Goal: Task Accomplishment & Management: Manage account settings

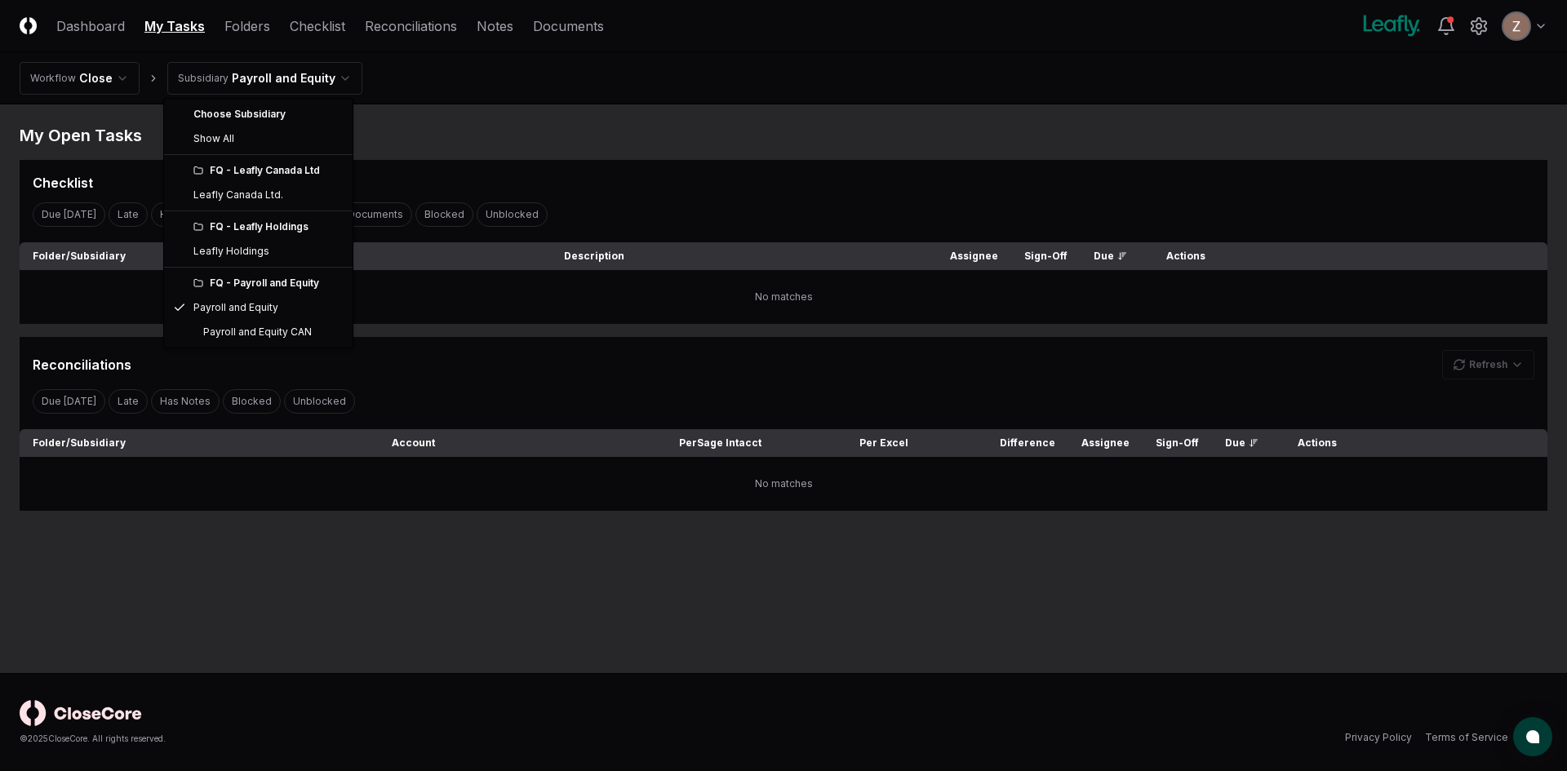
click at [287, 73] on html "CloseCore Dashboard My Tasks Folders Checklist Reconciliations Notes Documents …" at bounding box center [783, 385] width 1567 height 771
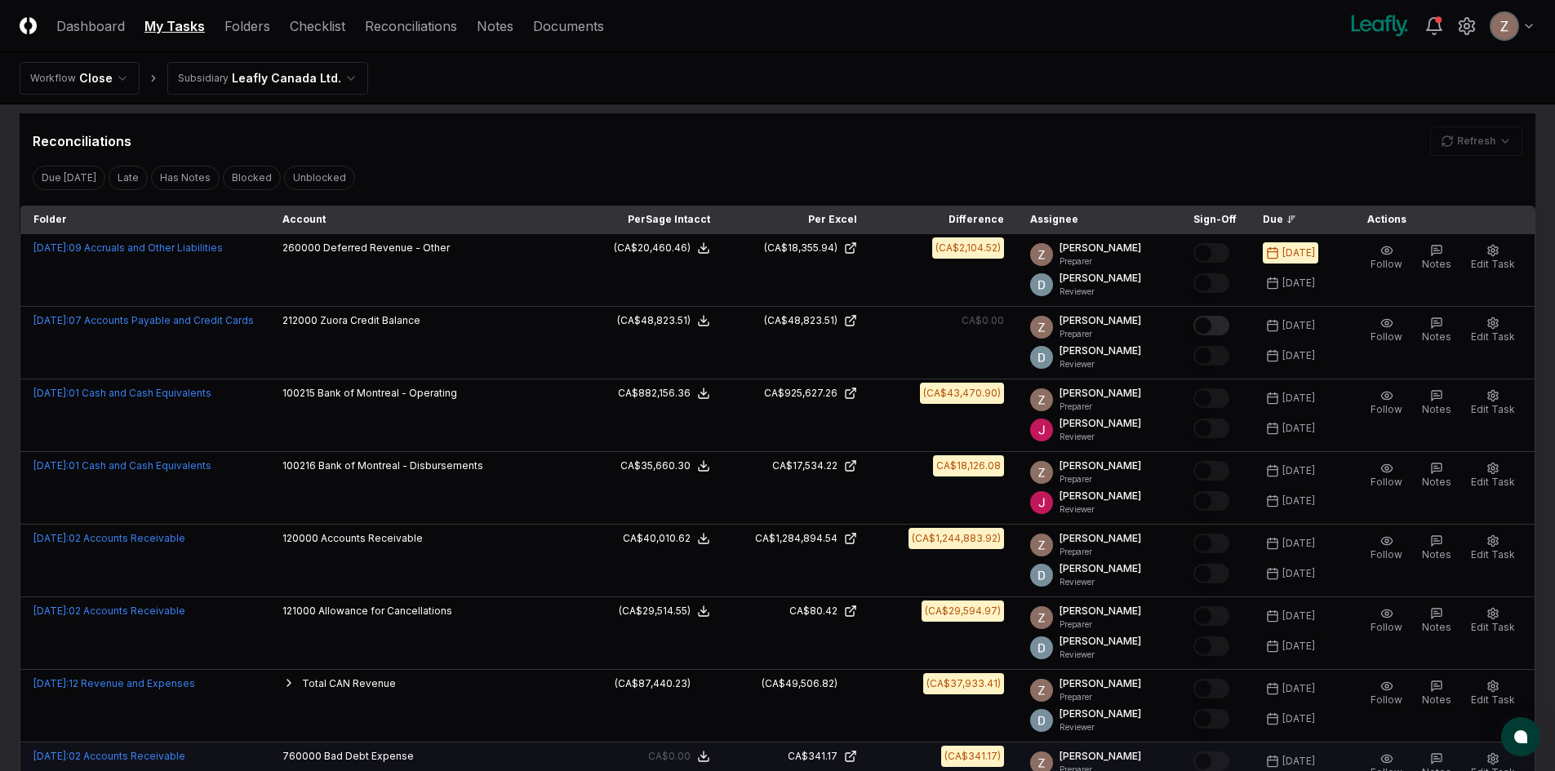
scroll to position [301, 0]
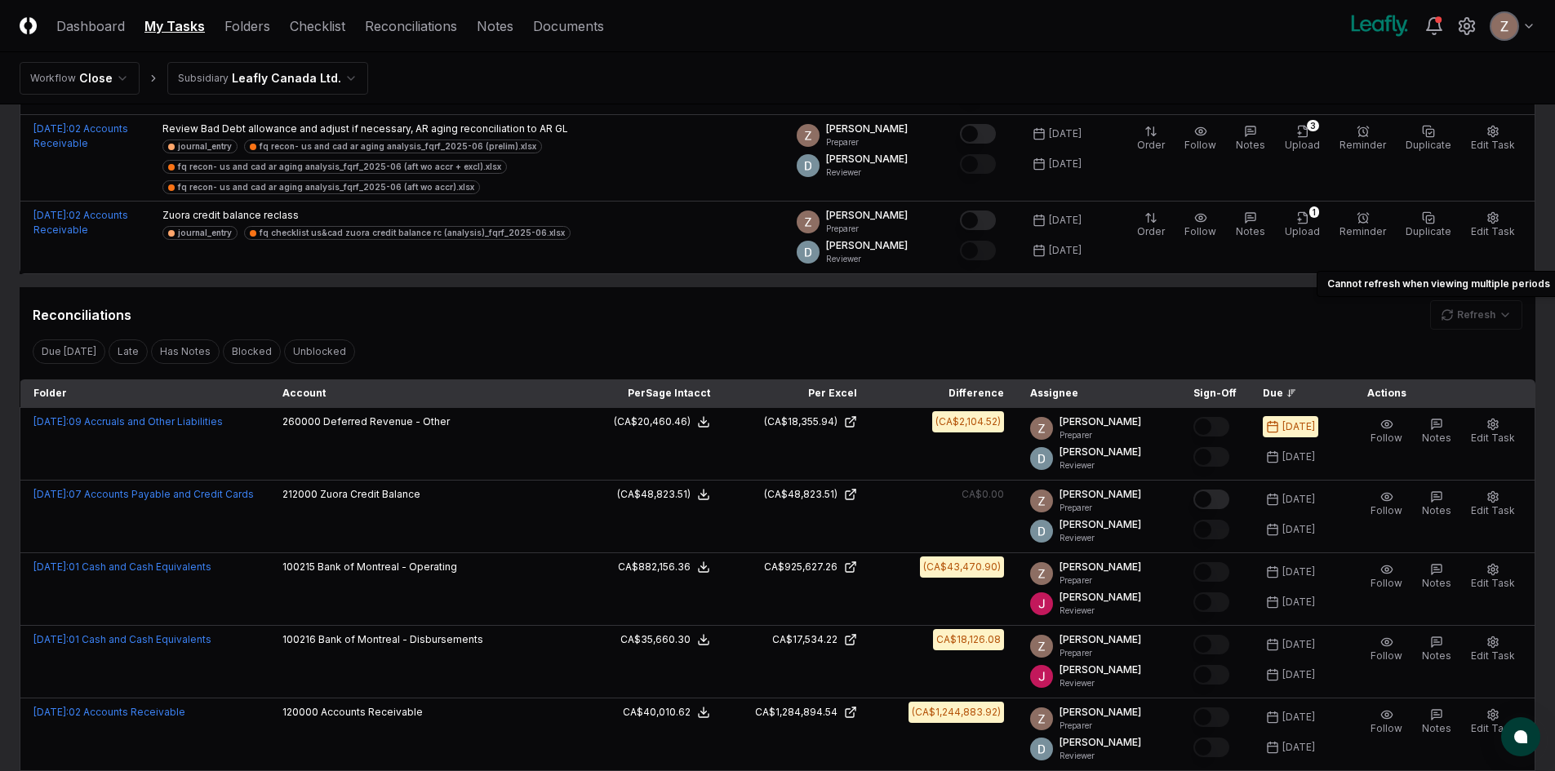
drag, startPoint x: 1501, startPoint y: 299, endPoint x: 1490, endPoint y: 311, distance: 16.8
click at [1501, 299] on div "Reconciliations Refresh Cannot refresh when viewing multiple periods Cannot ref…" at bounding box center [778, 308] width 1516 height 42
click at [1490, 311] on div "Refresh" at bounding box center [1476, 314] width 92 height 29
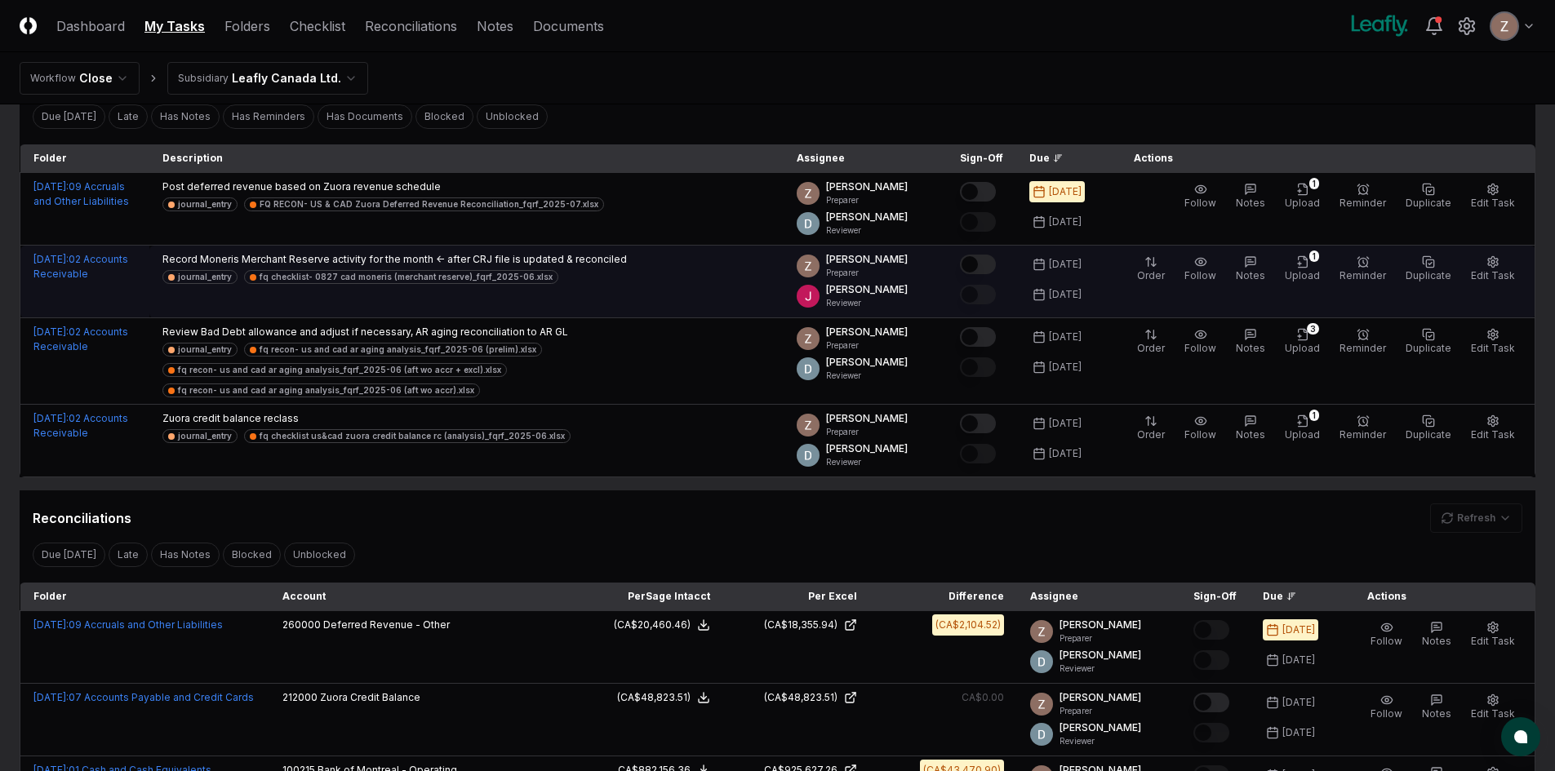
scroll to position [0, 0]
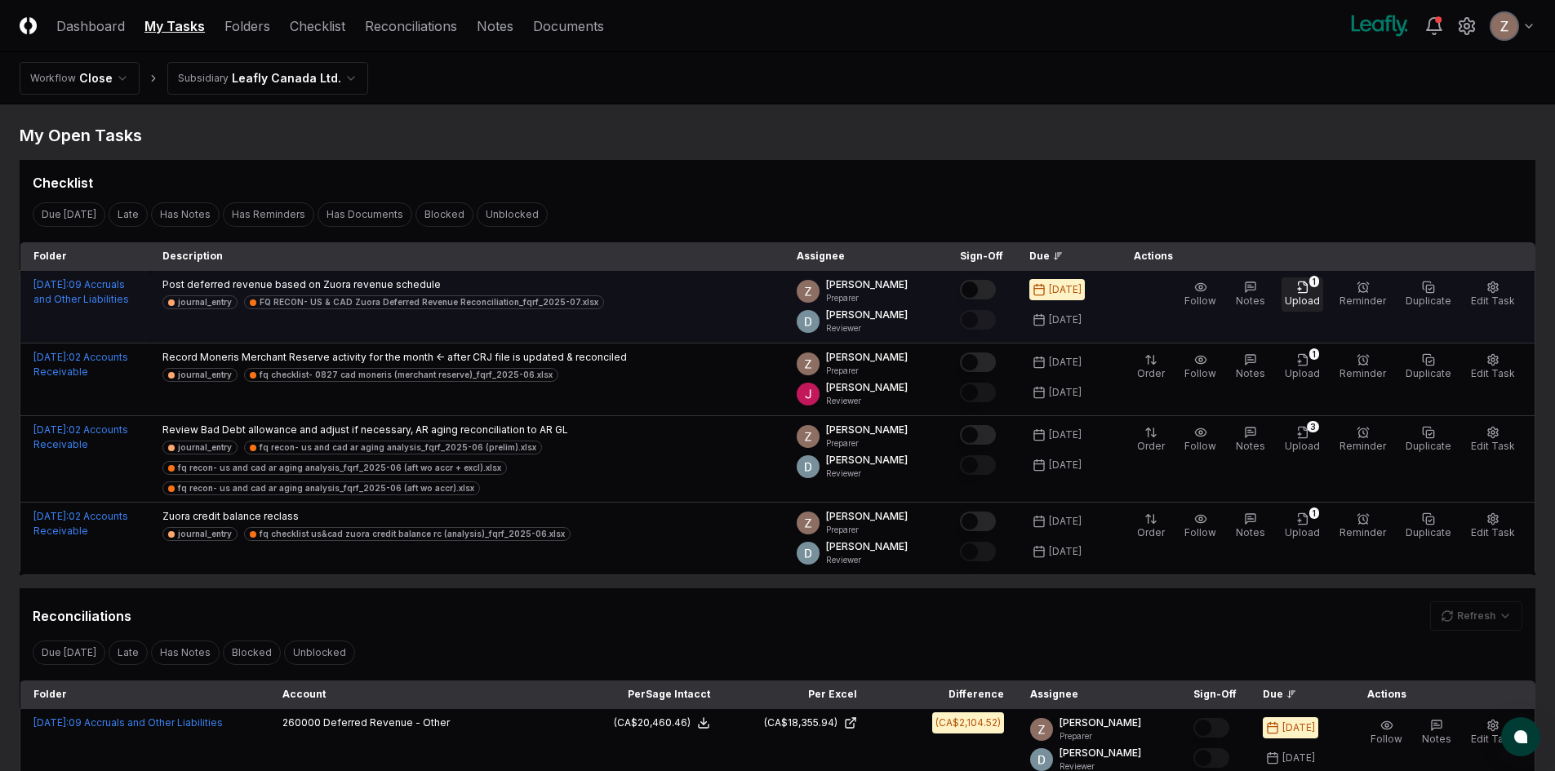
click at [1301, 288] on button "1 Upload" at bounding box center [1303, 295] width 42 height 34
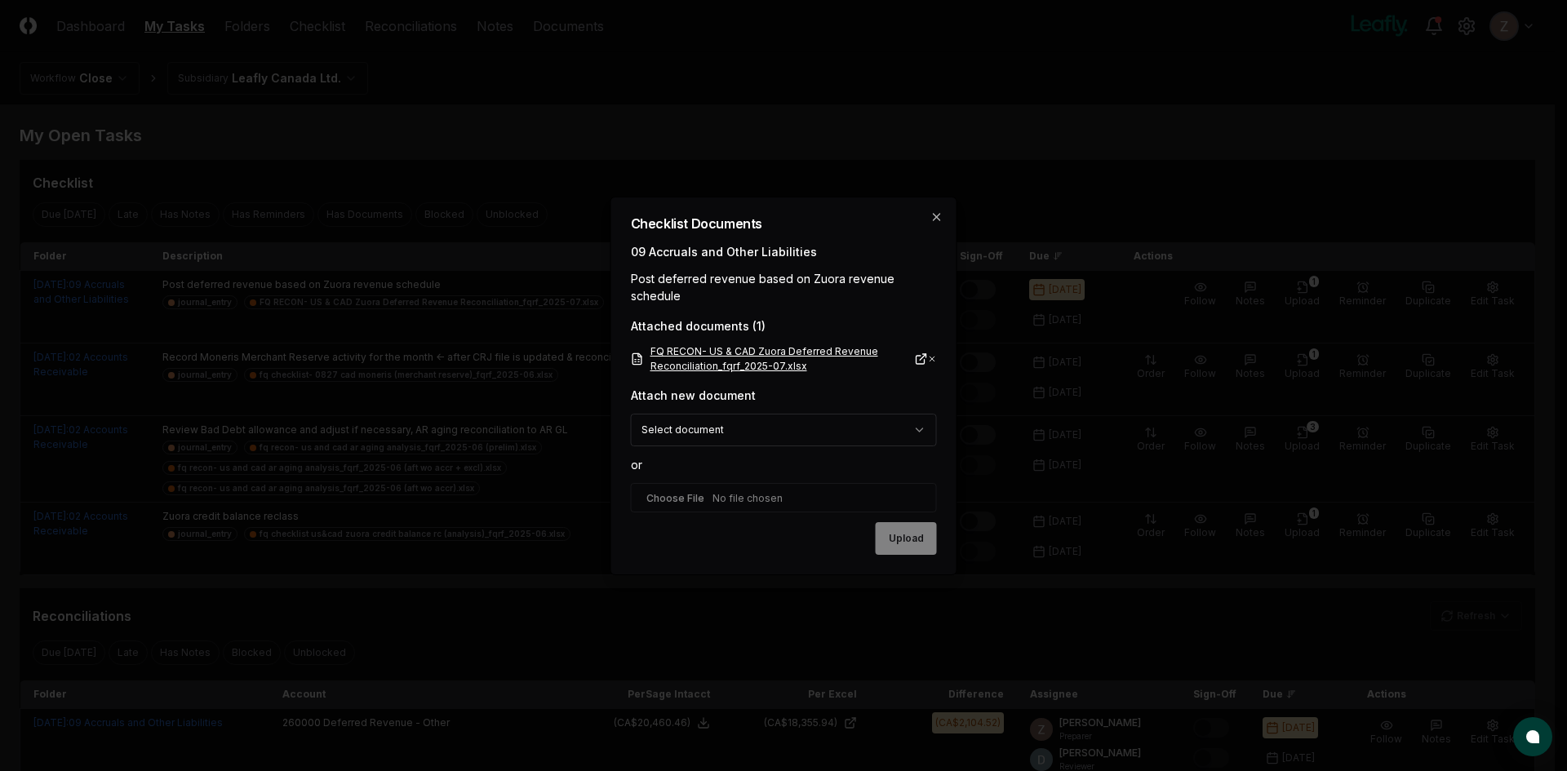
click at [840, 352] on link "FQ RECON- US & CAD Zuora Deferred Revenue Reconciliation_fqrf_2025-07.xlsx" at bounding box center [779, 359] width 297 height 29
click at [937, 215] on icon "button" at bounding box center [937, 217] width 13 height 13
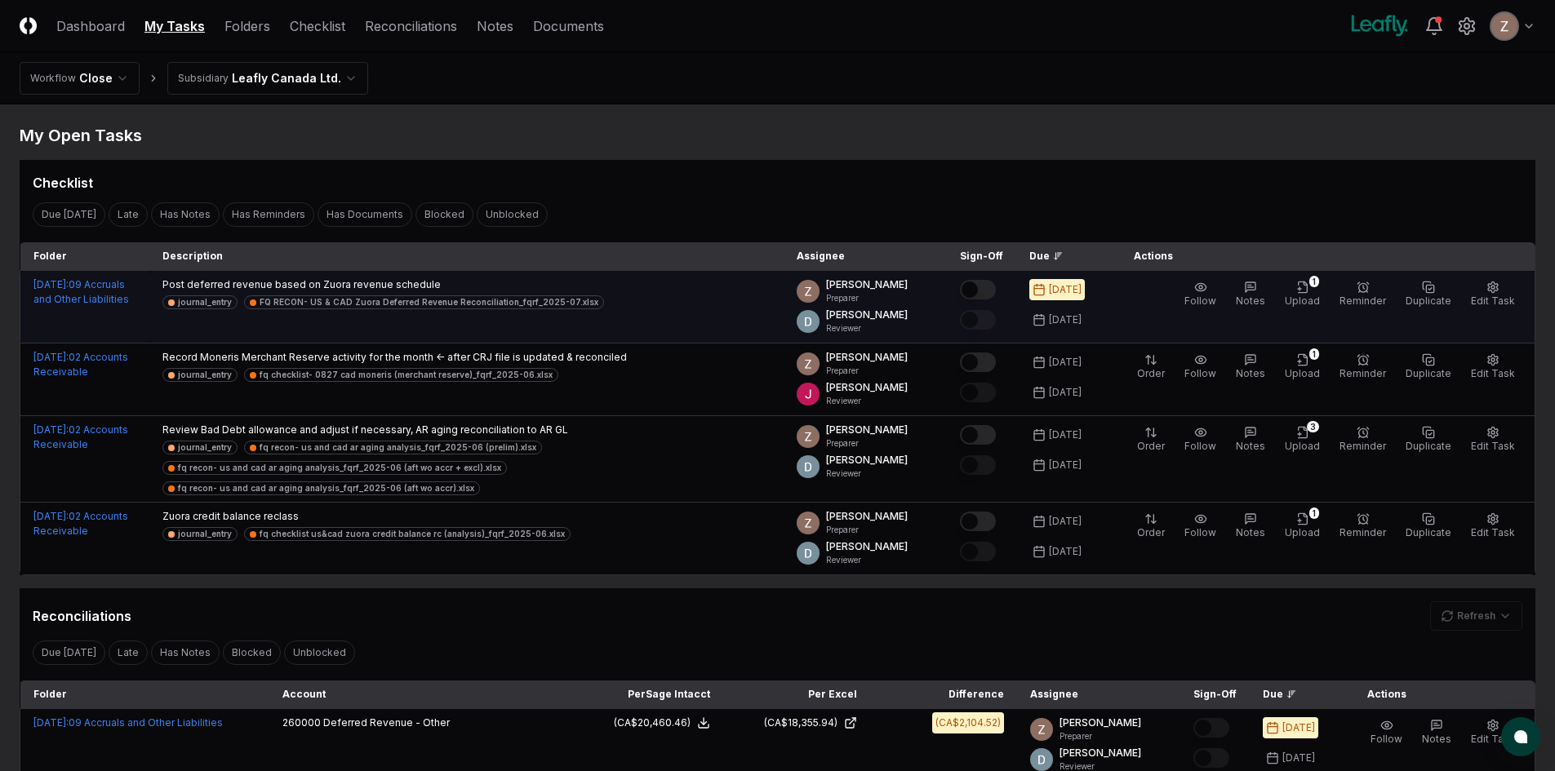
click at [982, 287] on button "Mark complete" at bounding box center [978, 290] width 36 height 20
click at [282, 75] on html "CloseCore Dashboard My Tasks Folders Checklist Reconciliations Notes Documents …" at bounding box center [777, 739] width 1555 height 1479
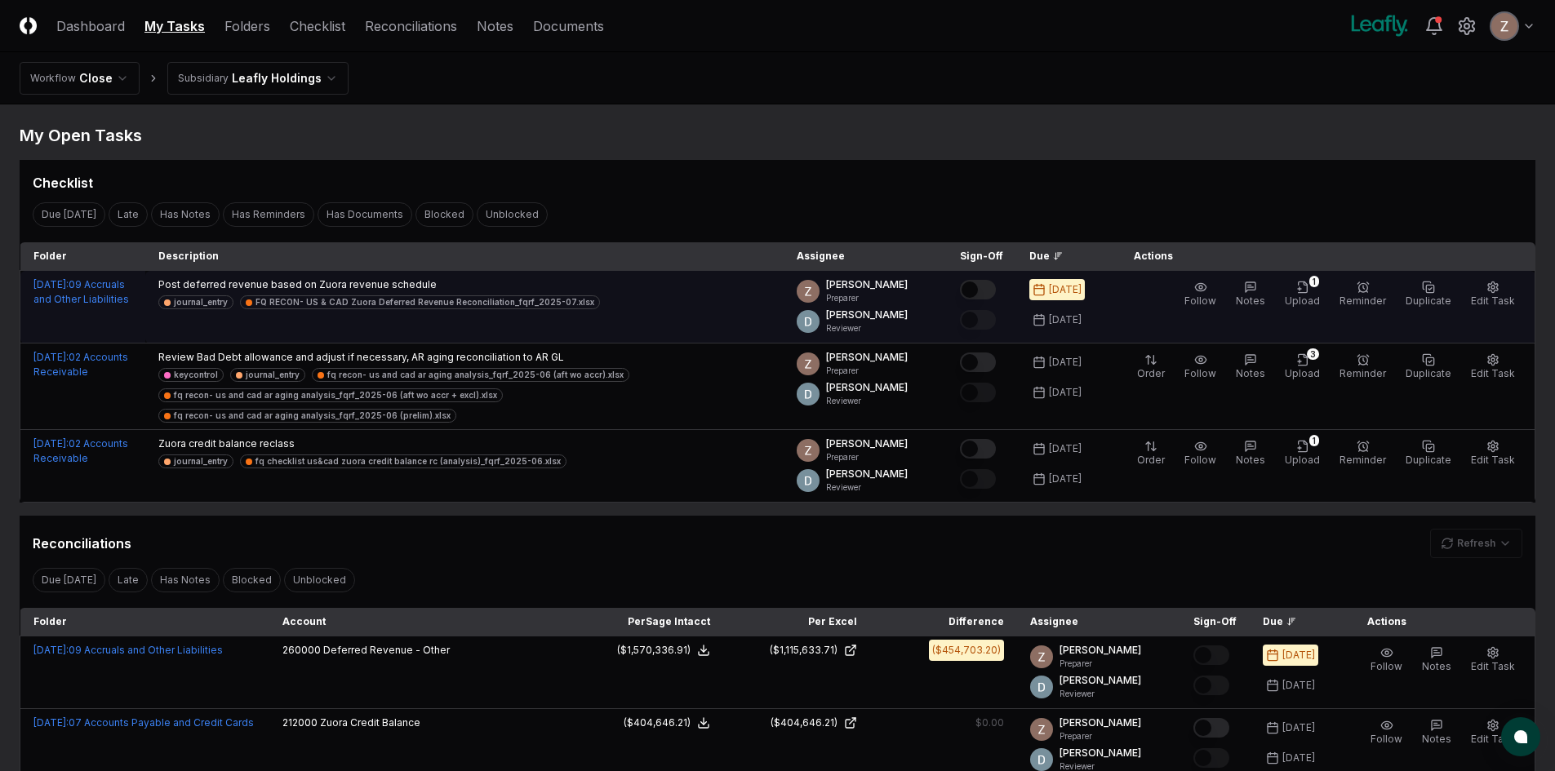
click at [994, 288] on button "Mark complete" at bounding box center [978, 290] width 36 height 20
click at [411, 24] on link "Reconciliations" at bounding box center [411, 26] width 92 height 20
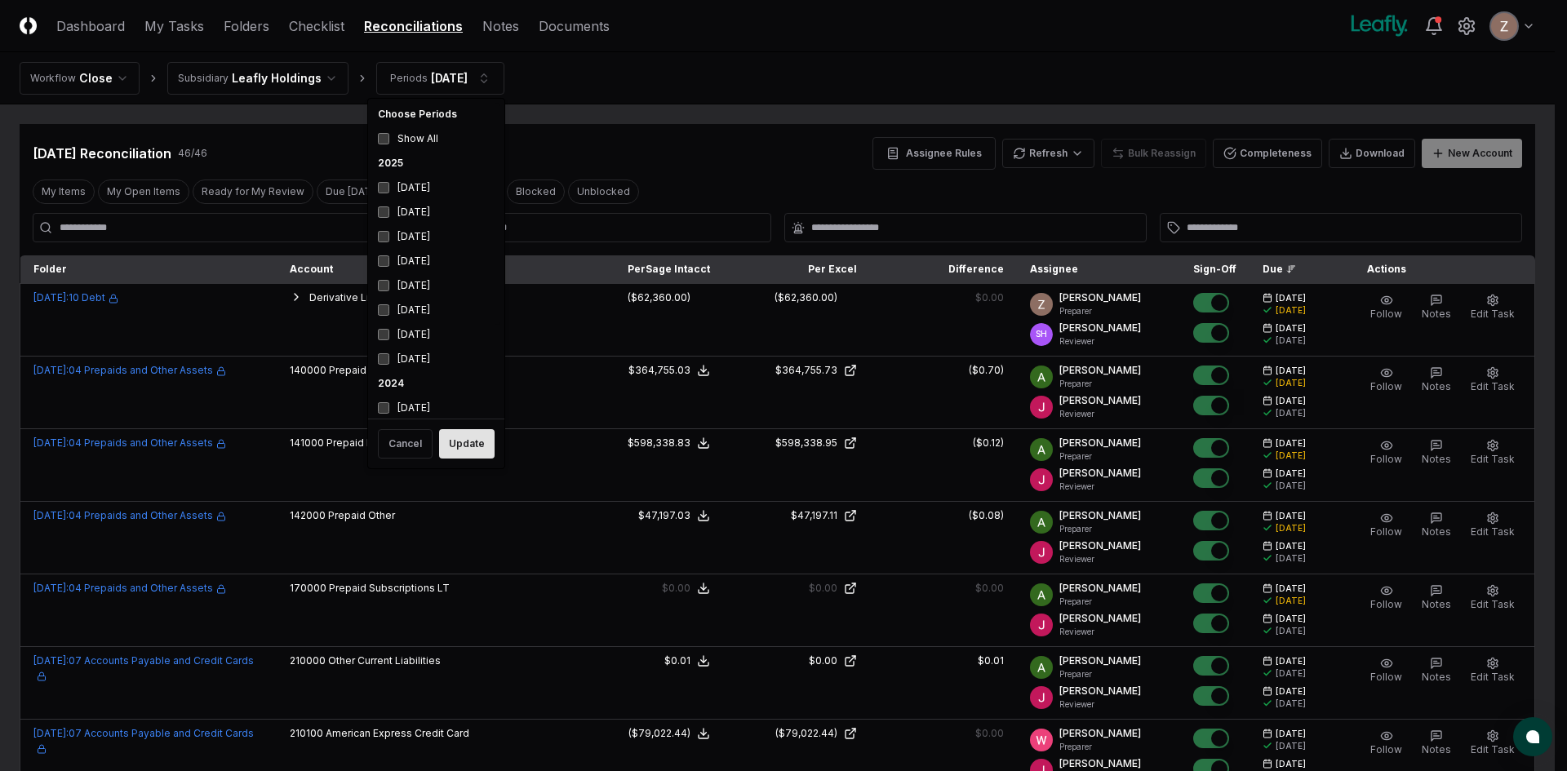
click at [471, 451] on button "Update" at bounding box center [467, 443] width 56 height 29
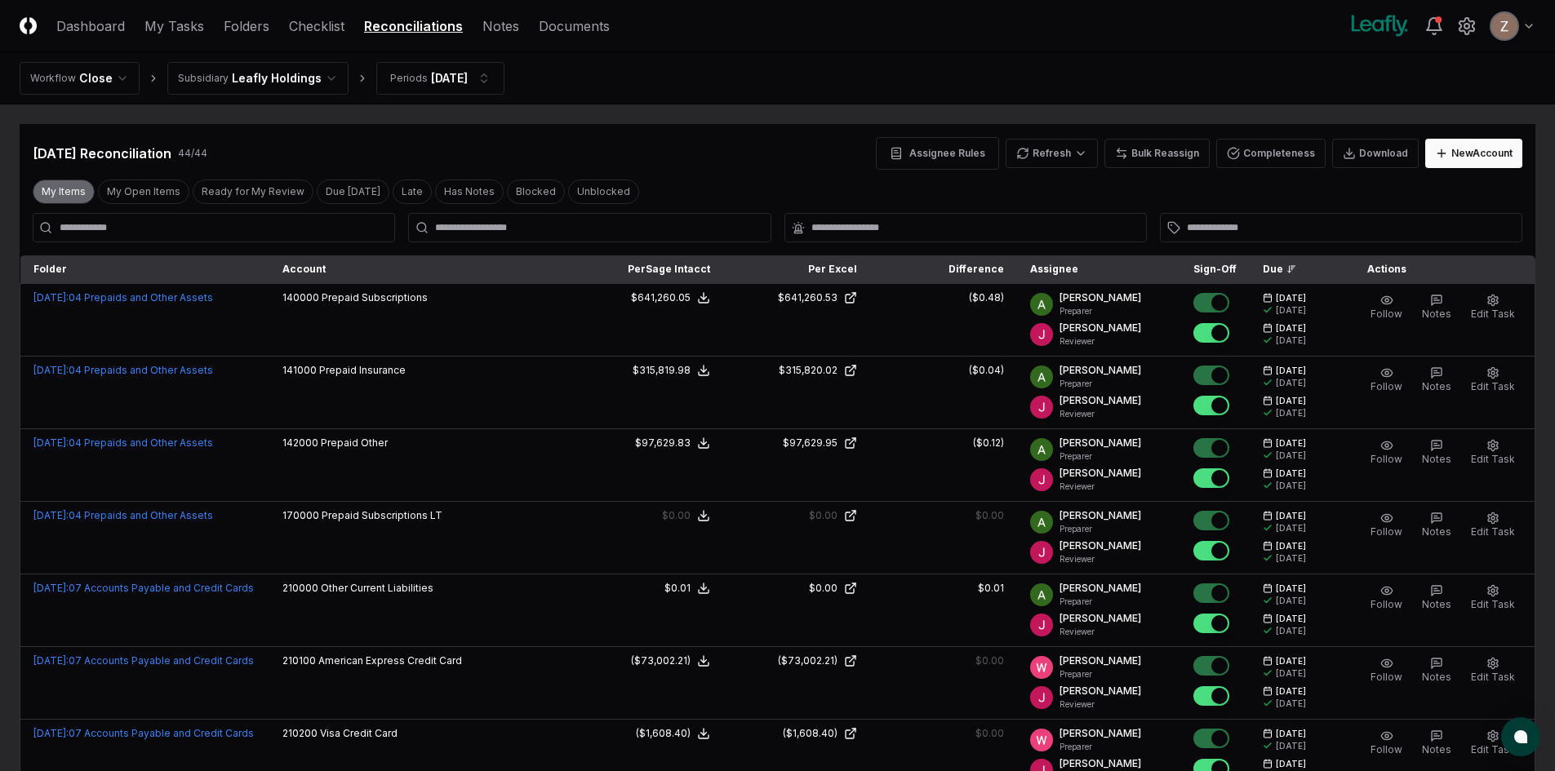
click at [61, 199] on button "My Items" at bounding box center [64, 192] width 62 height 24
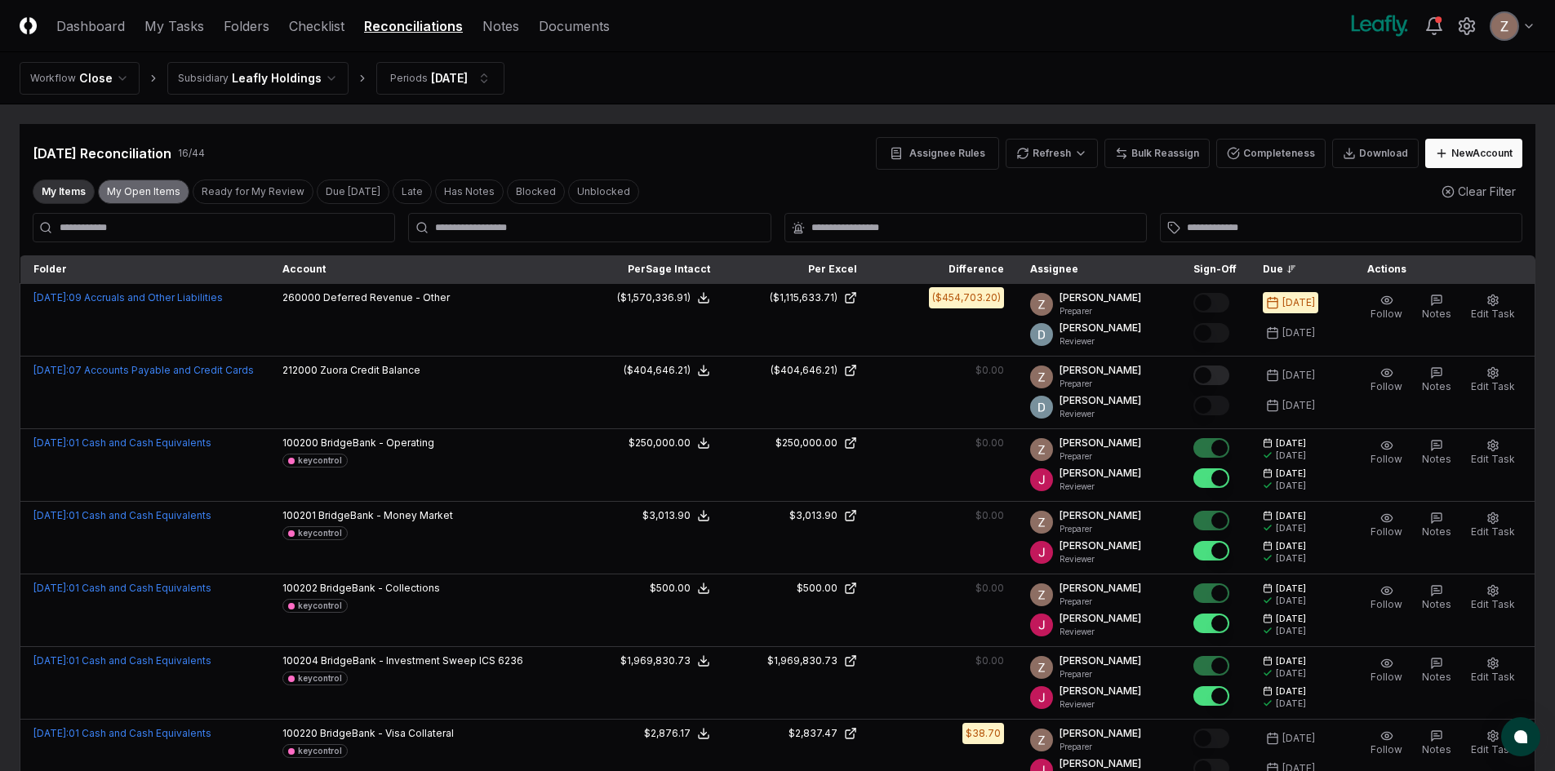
click at [147, 190] on button "My Open Items" at bounding box center [143, 192] width 91 height 24
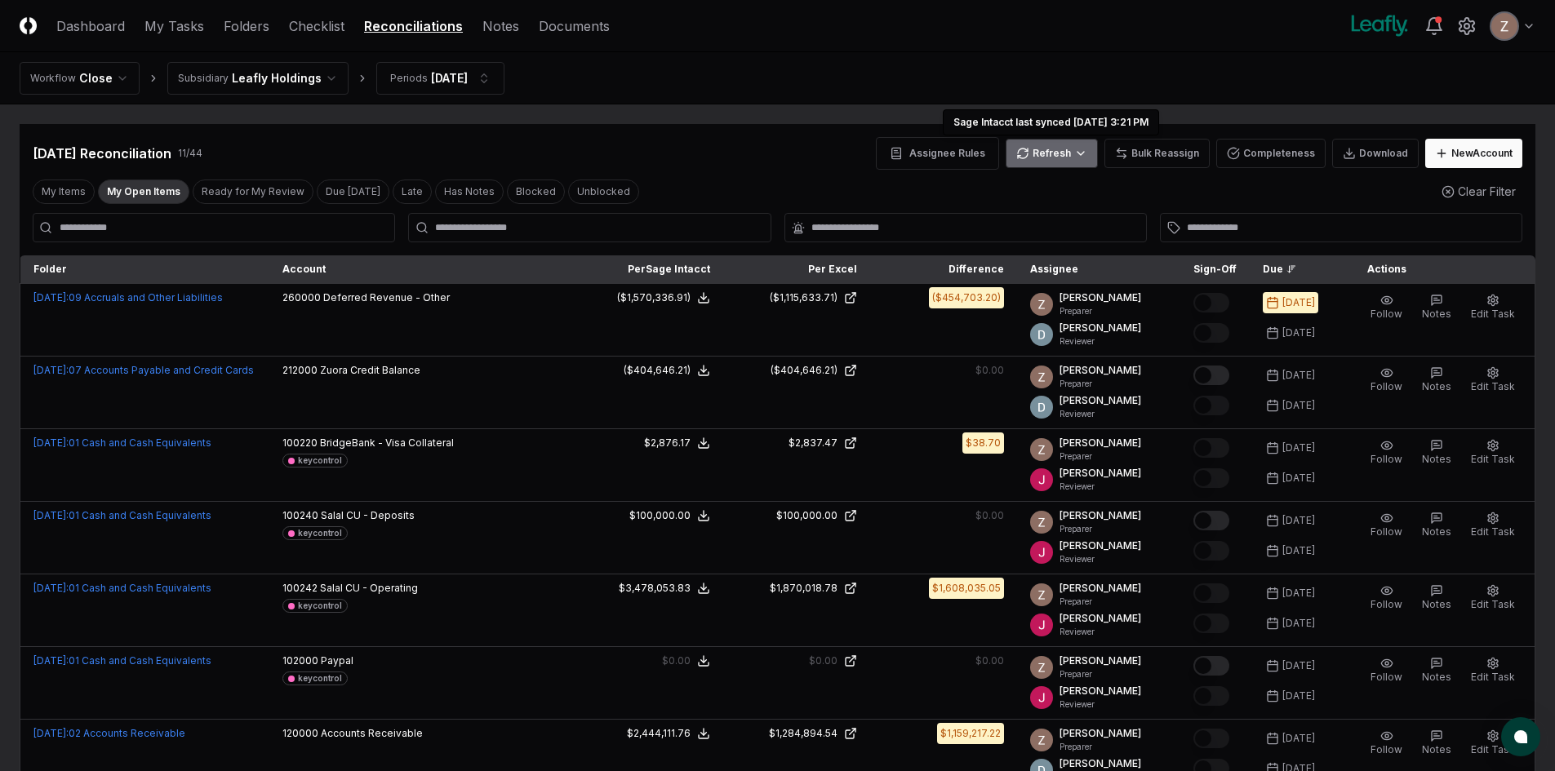
click at [1046, 149] on html "CloseCore Dashboard My Tasks Folders Checklist Reconciliations Notes Documents …" at bounding box center [777, 600] width 1555 height 1201
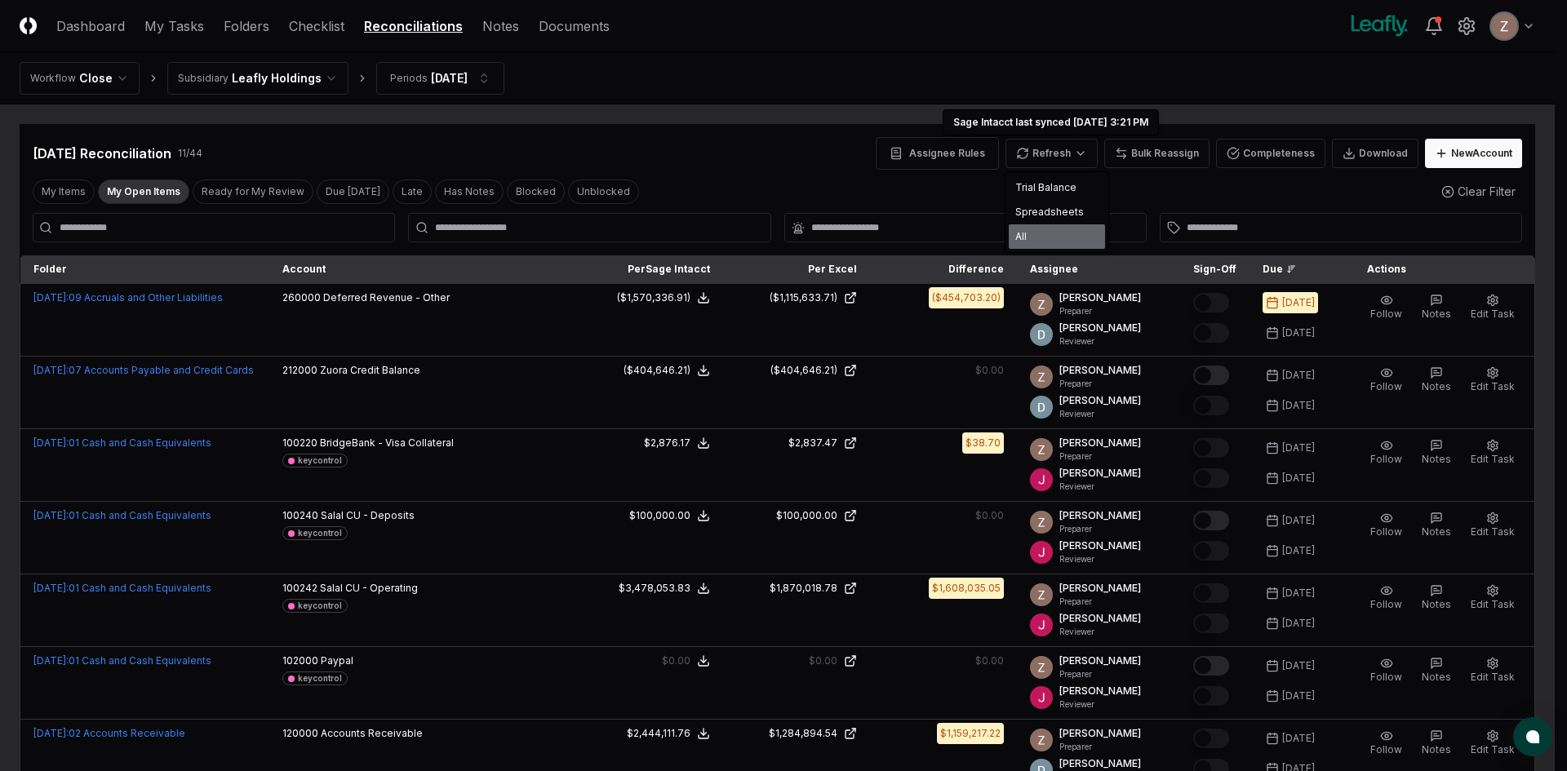
click at [1043, 238] on div "All" at bounding box center [1057, 237] width 96 height 24
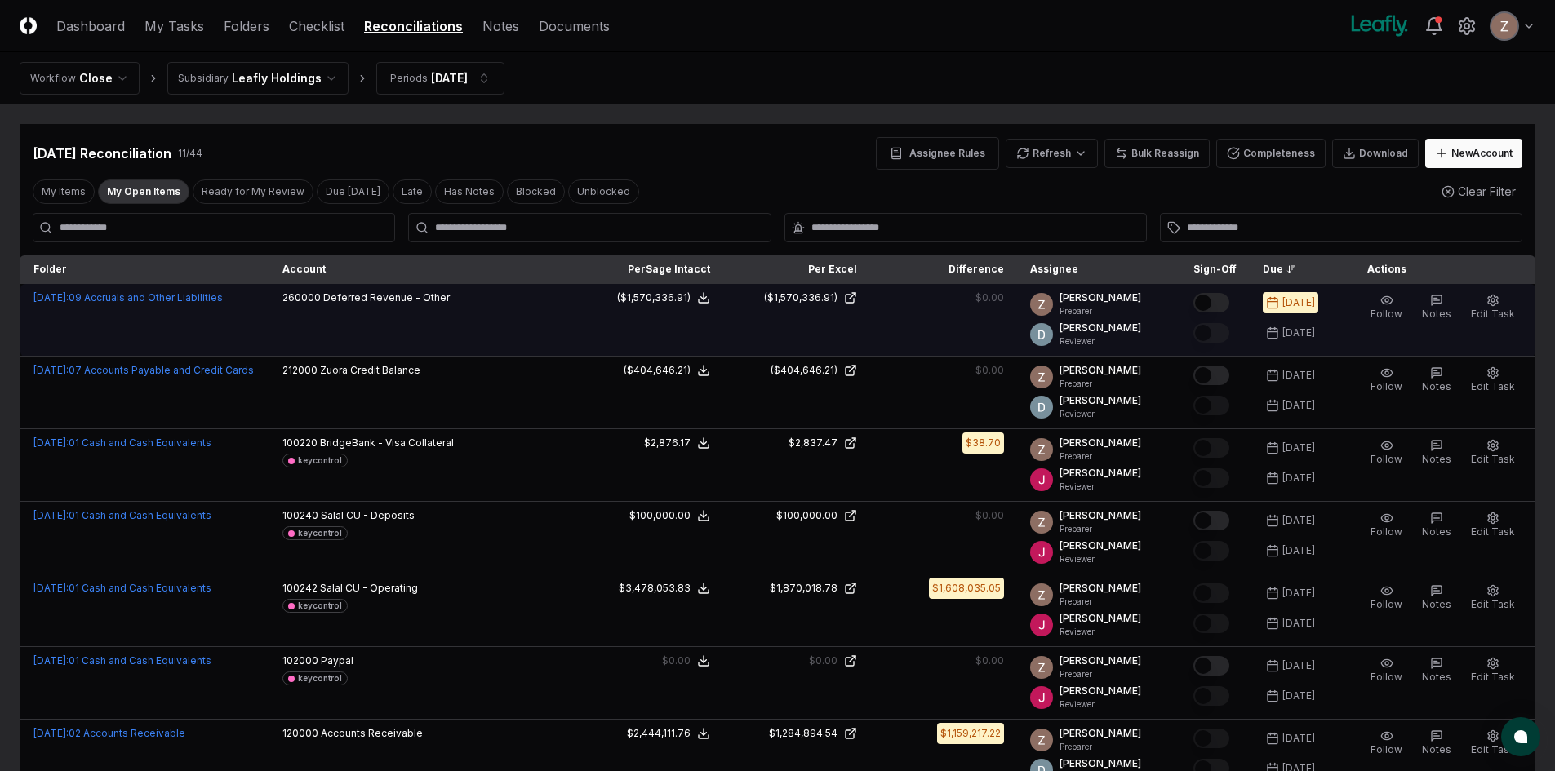
click at [1207, 304] on button "Mark complete" at bounding box center [1212, 303] width 36 height 20
click at [291, 77] on html "CloseCore Dashboard My Tasks Folders Checklist Reconciliations Notes Documents …" at bounding box center [777, 600] width 1555 height 1201
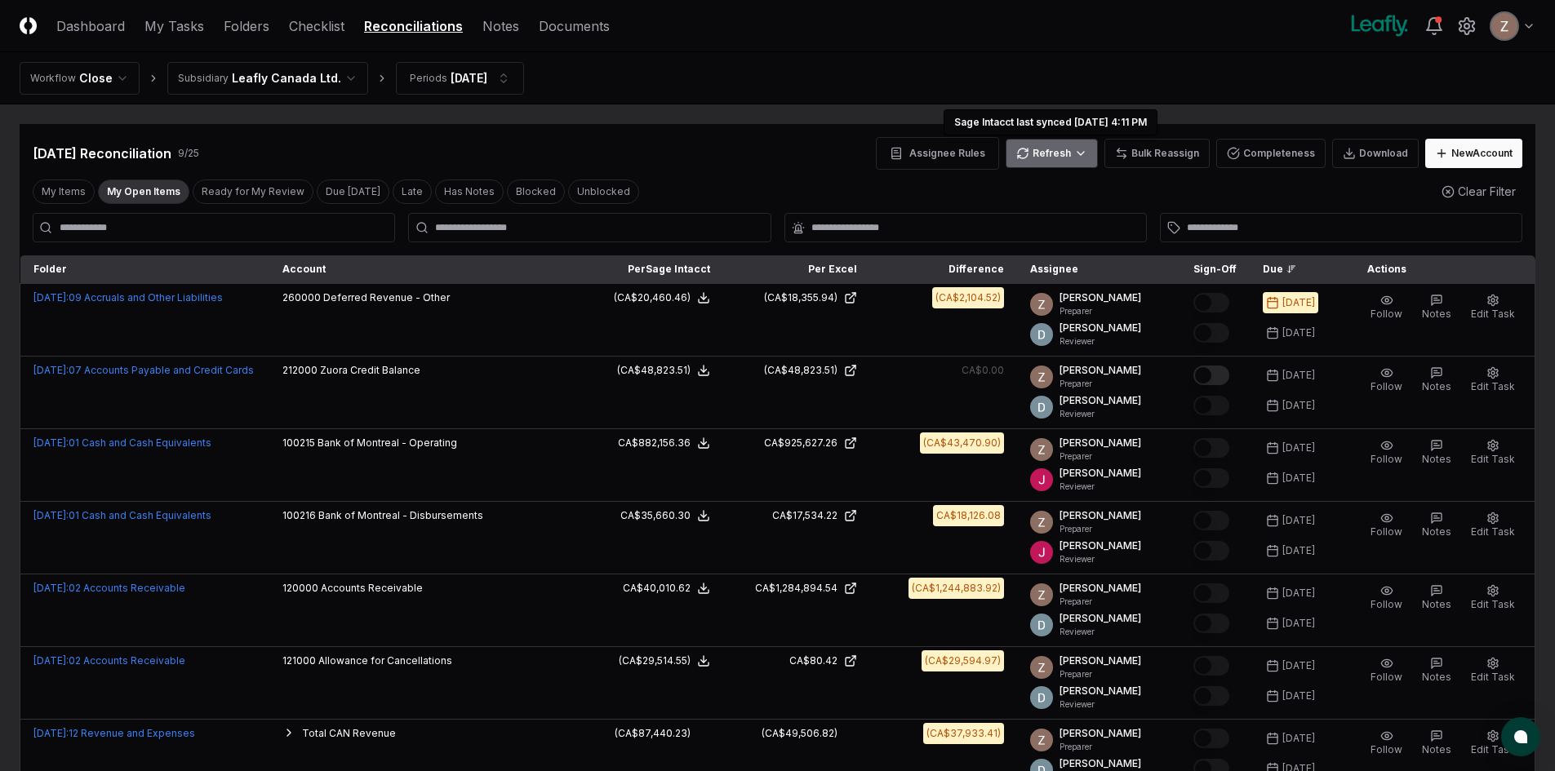
click at [1047, 139] on html "CloseCore Dashboard My Tasks Folders Checklist Reconciliations Notes Documents …" at bounding box center [777, 528] width 1555 height 1056
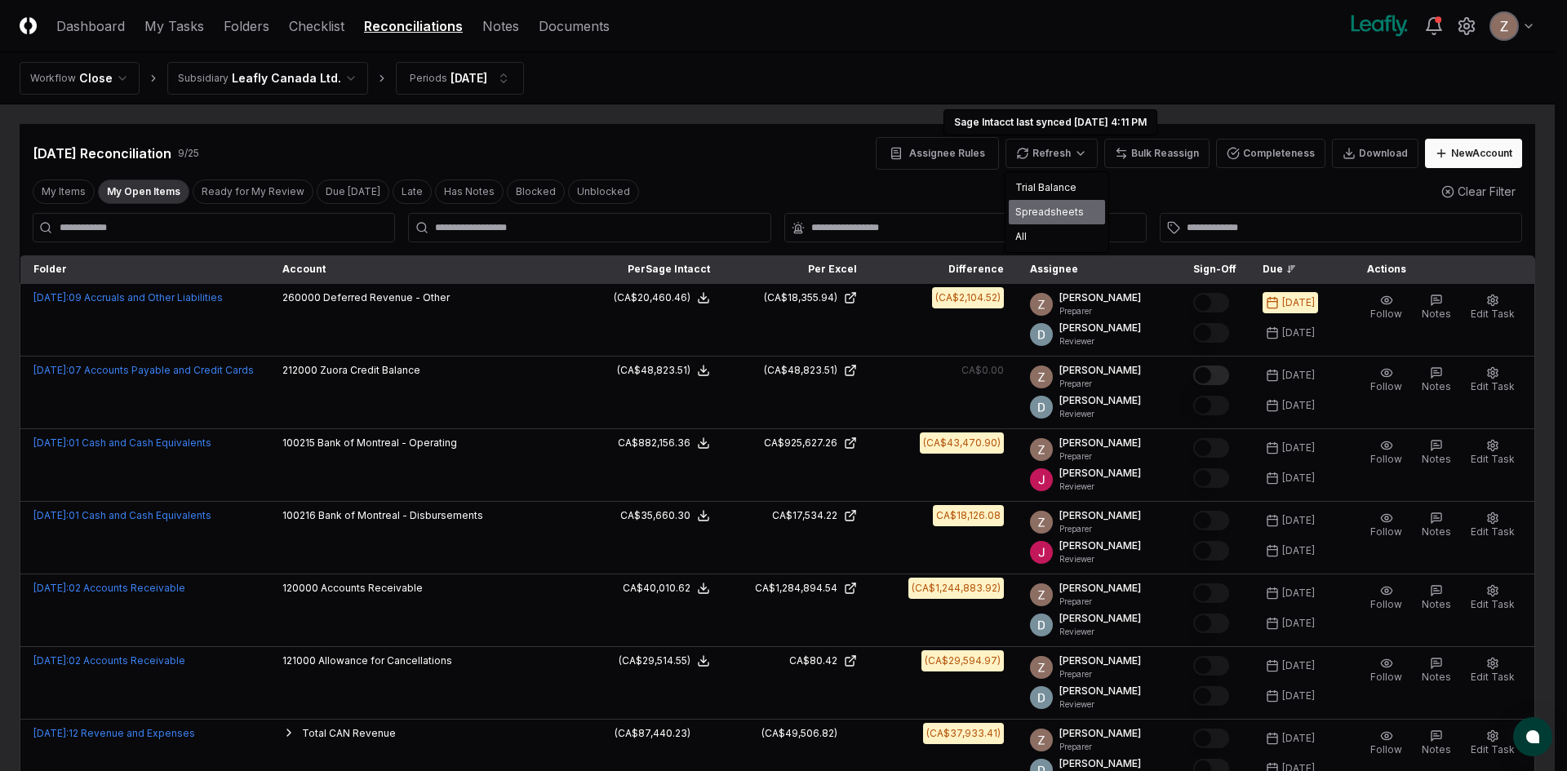
click at [1031, 210] on div "Spreadsheets" at bounding box center [1057, 212] width 96 height 24
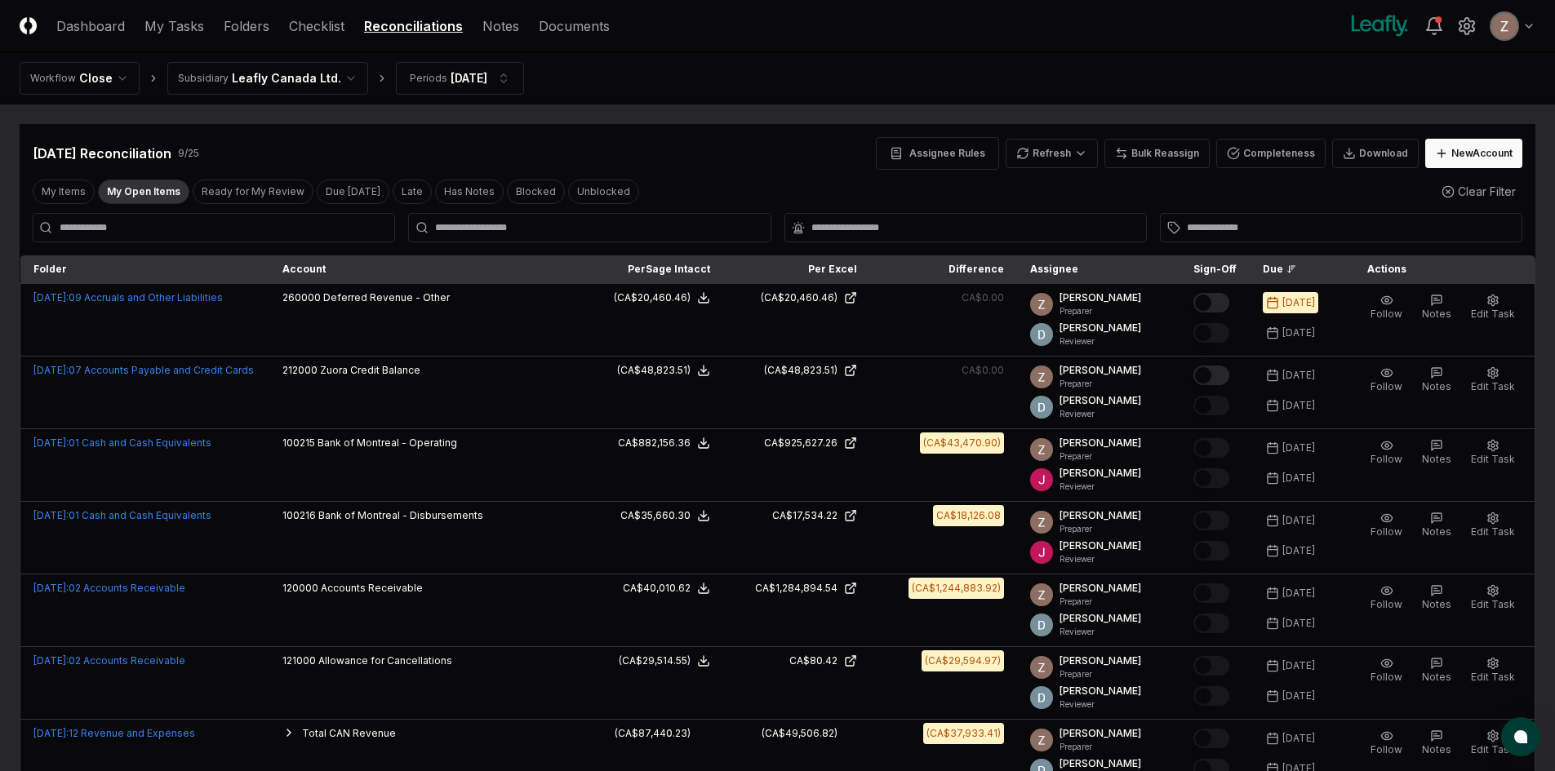
click at [1225, 304] on button "Mark complete" at bounding box center [1212, 303] width 36 height 20
